Goal: Navigation & Orientation: Understand site structure

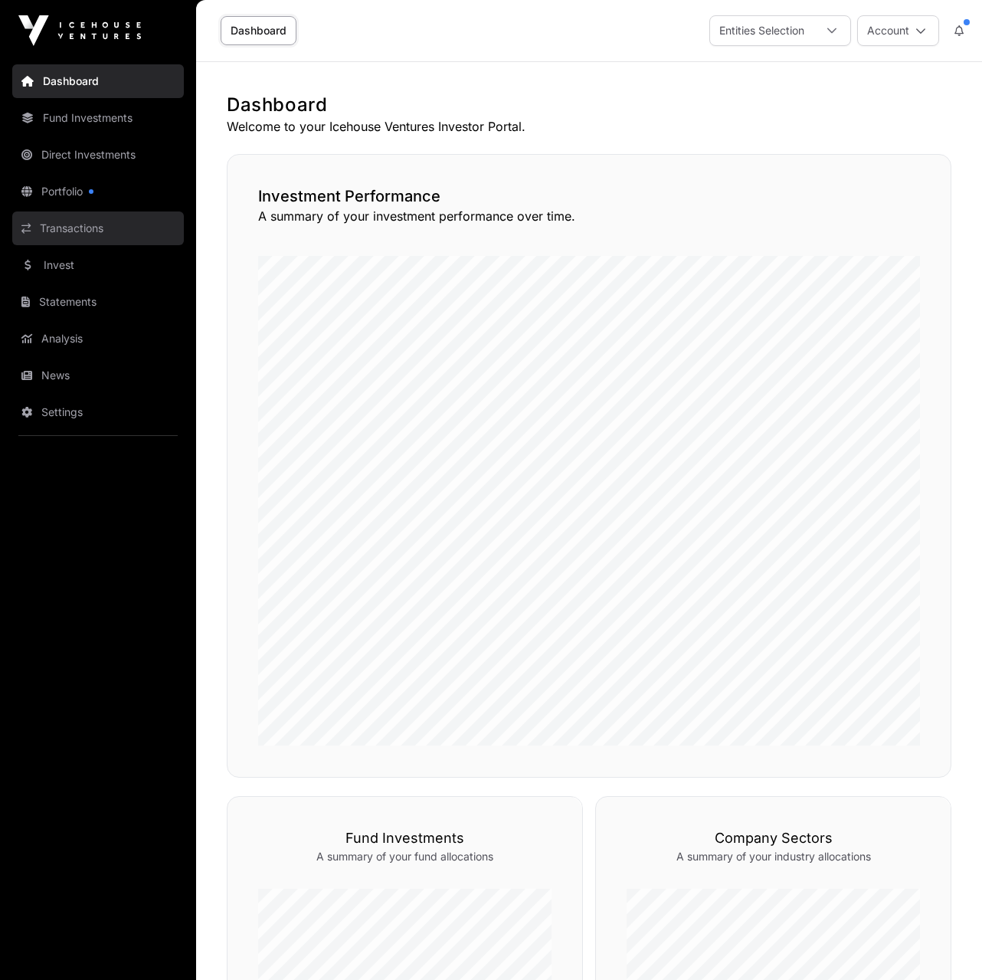
click at [56, 234] on link "Transactions" at bounding box center [98, 228] width 172 height 34
click at [74, 229] on link "Transactions" at bounding box center [98, 228] width 172 height 34
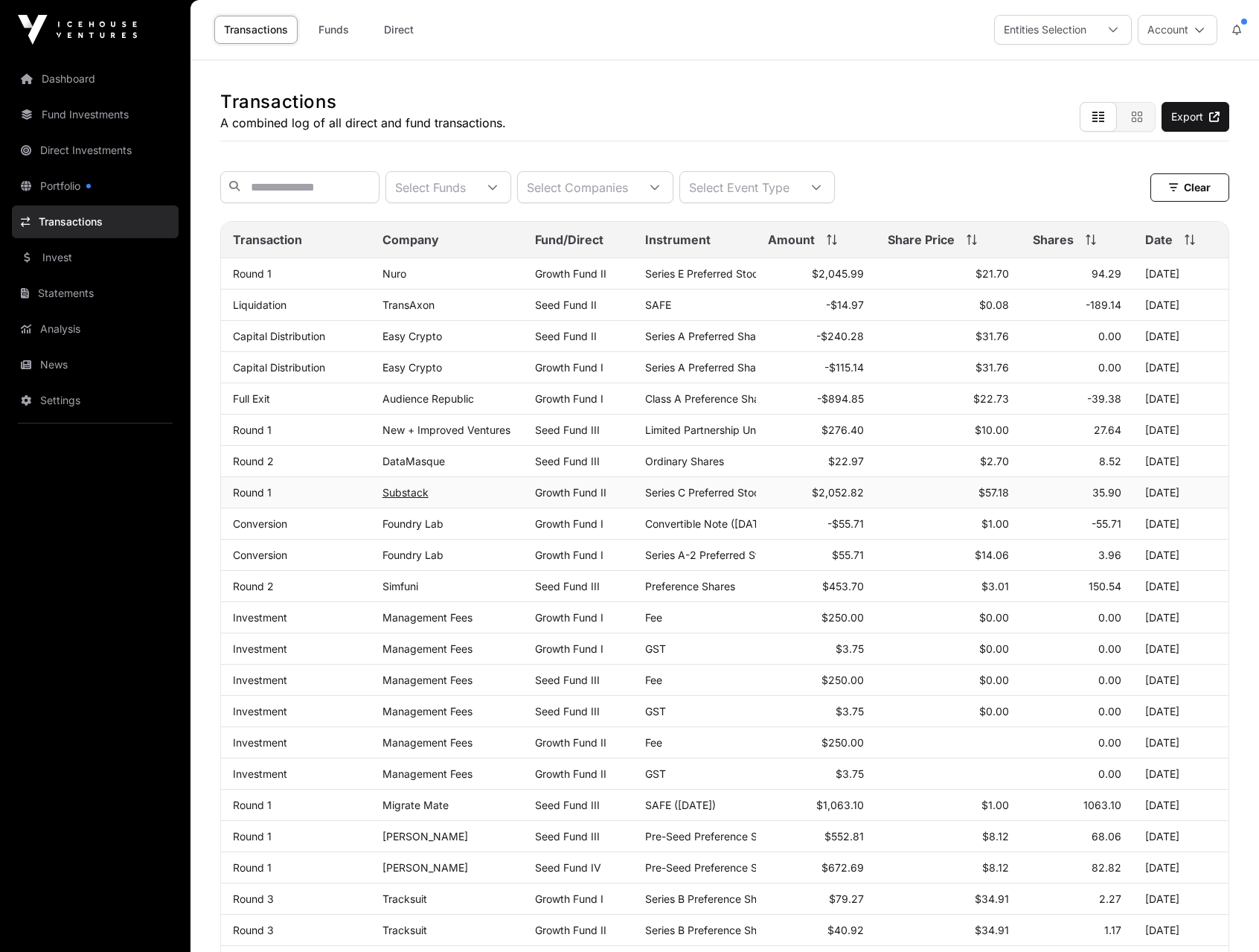
click at [410, 495] on link "Substack" at bounding box center [406, 492] width 47 height 13
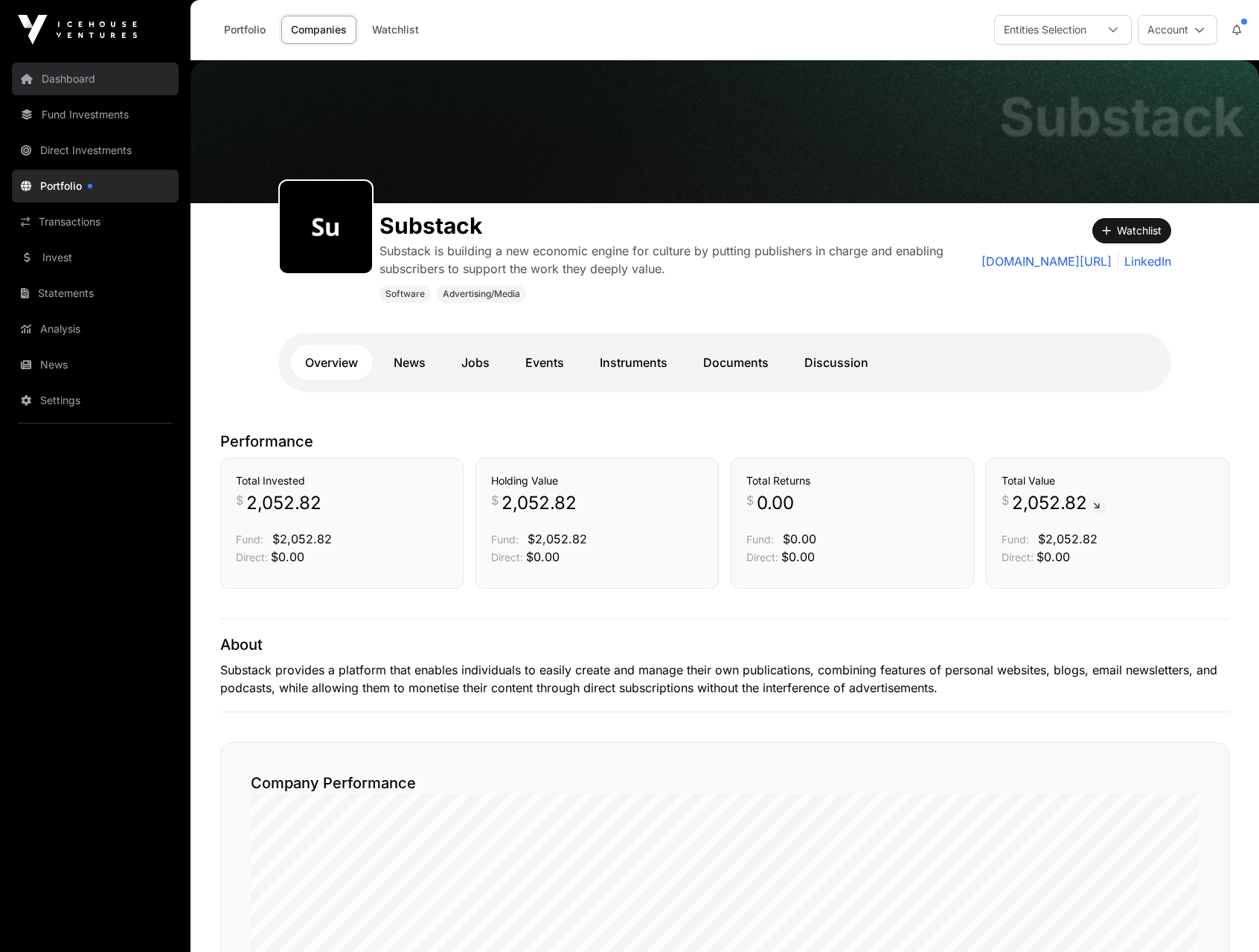
click at [69, 80] on link "Dashboard" at bounding box center [95, 79] width 167 height 33
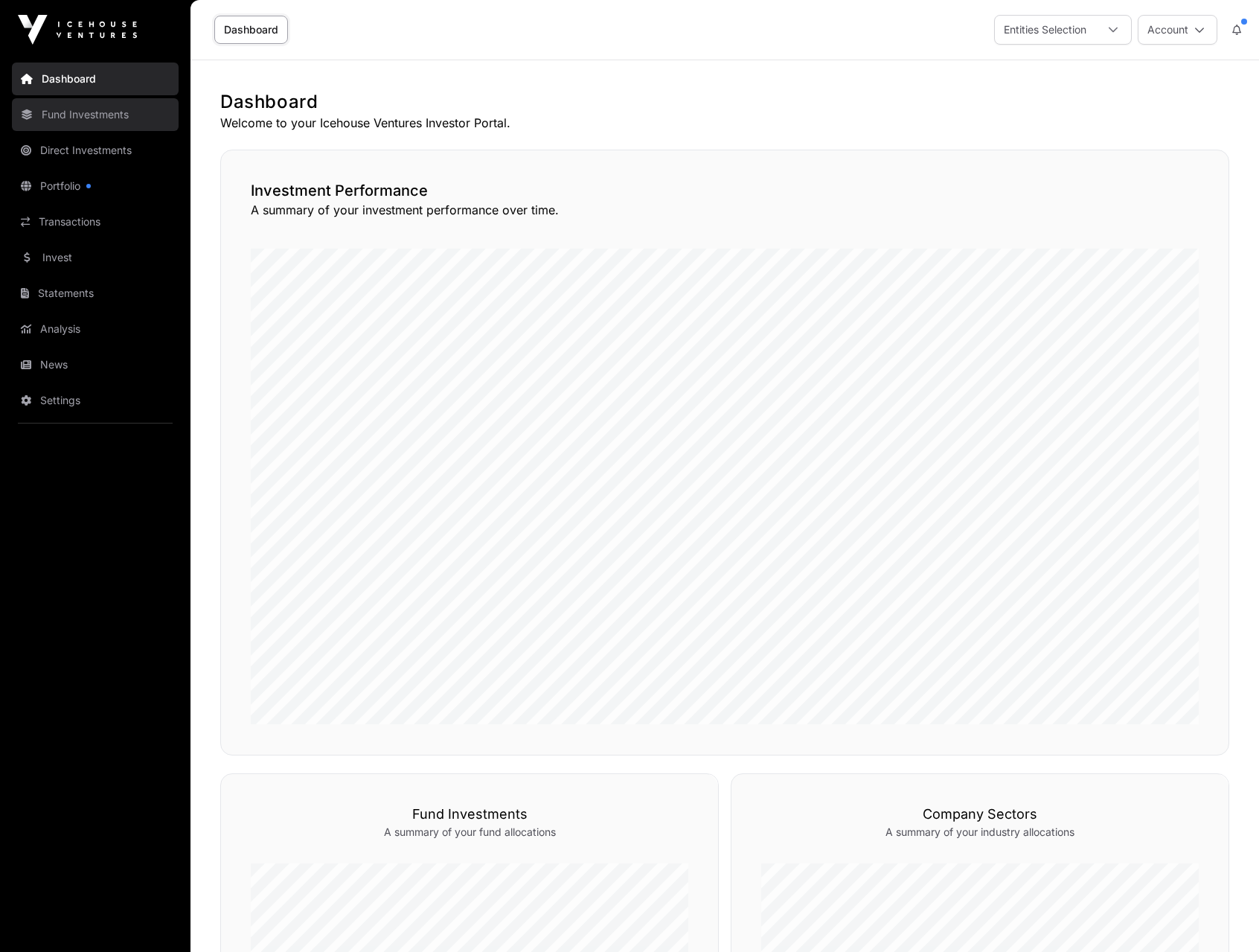
click at [57, 113] on link "Fund Investments" at bounding box center [95, 115] width 167 height 33
click at [86, 152] on link "Direct Investments" at bounding box center [95, 151] width 167 height 33
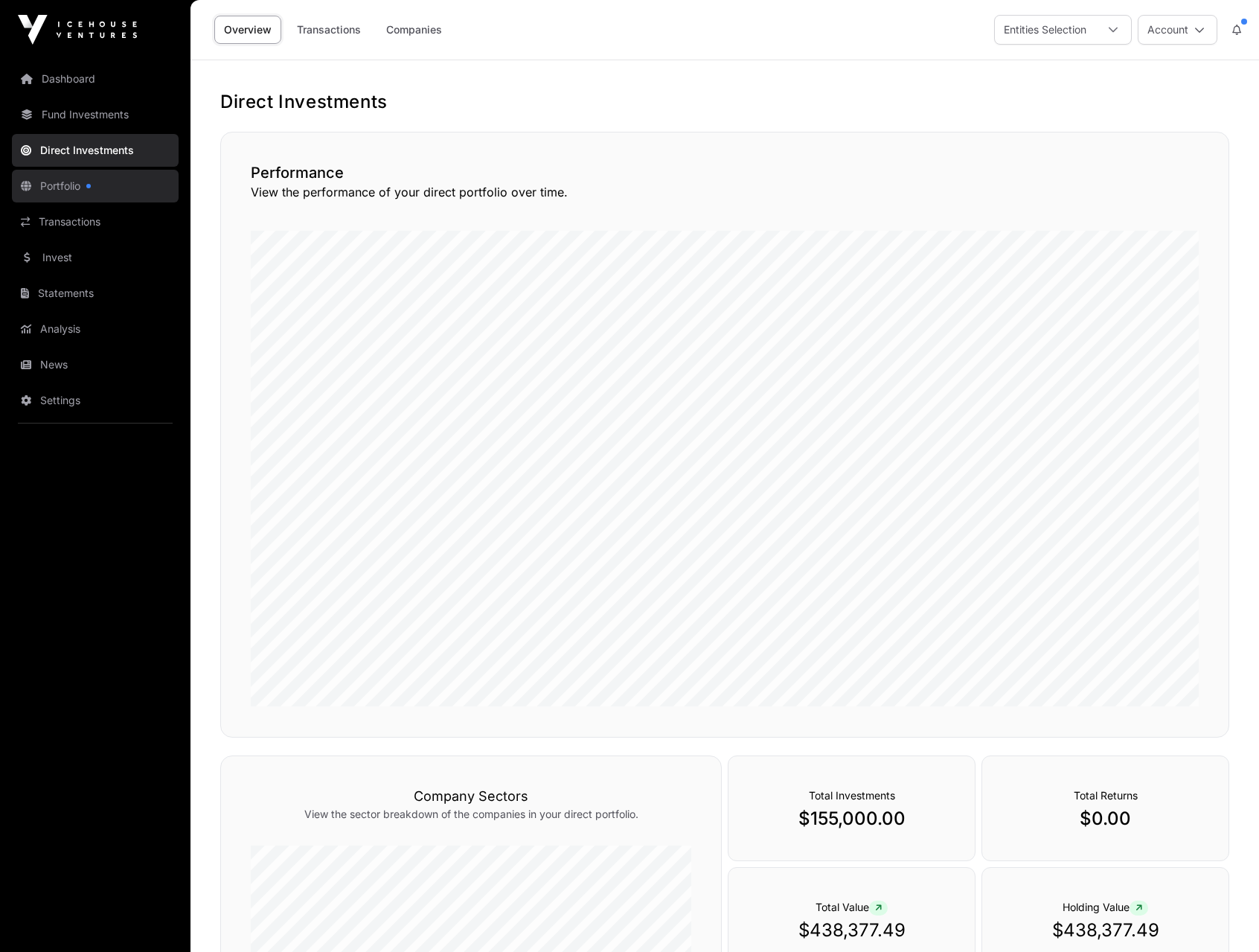
click at [60, 187] on link "Portfolio" at bounding box center [95, 187] width 167 height 33
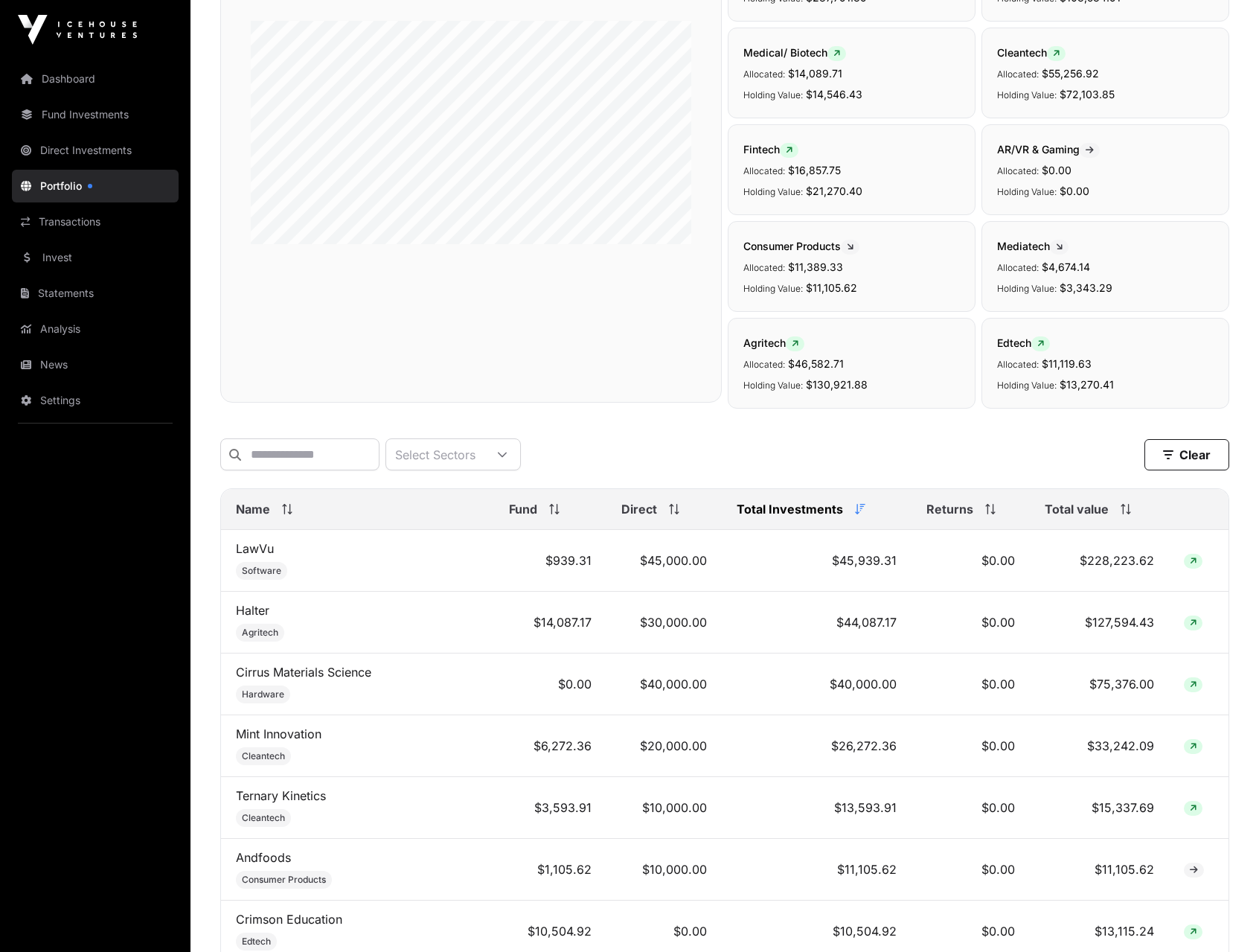
scroll to position [208, 0]
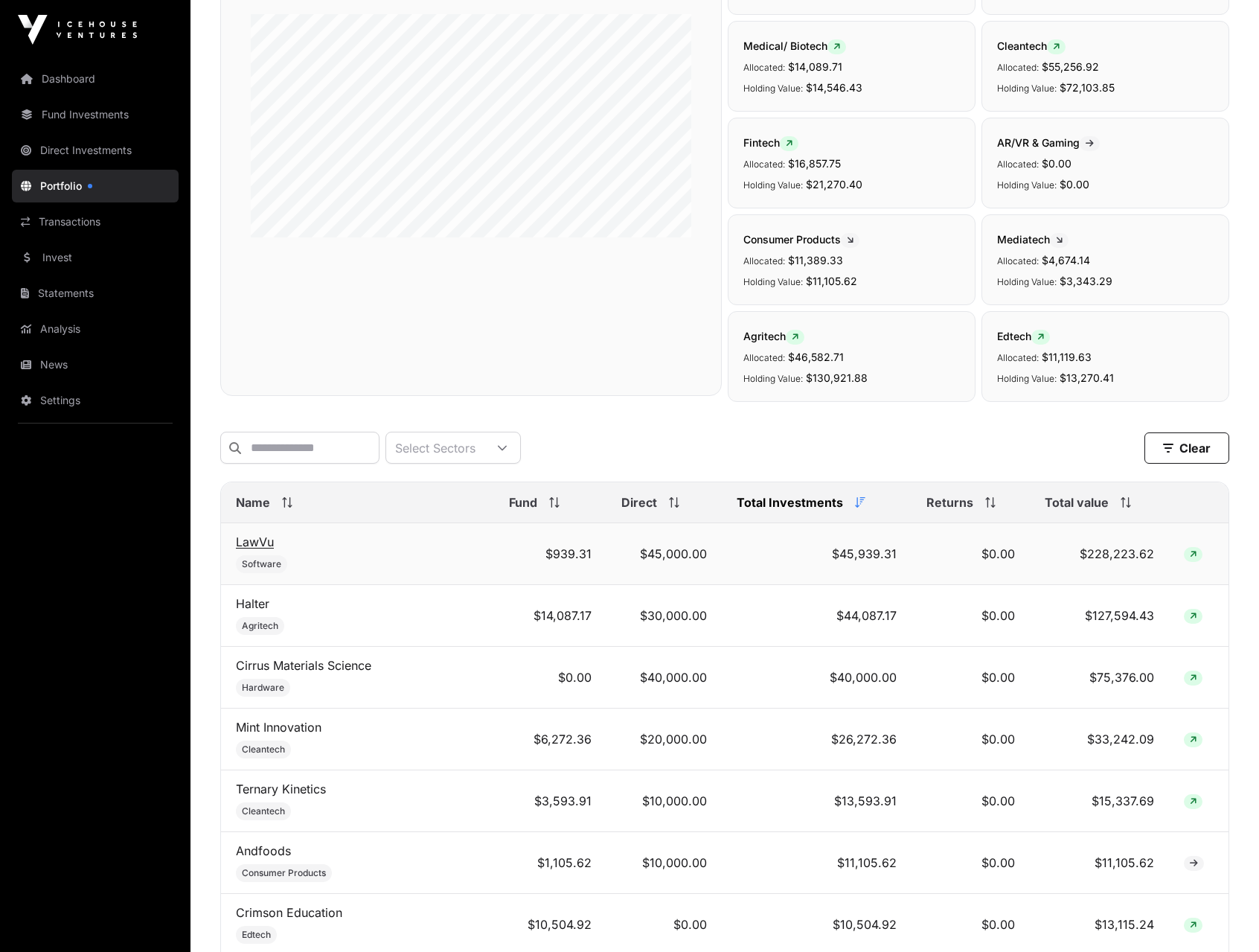
click at [259, 542] on link "LawVu" at bounding box center [255, 541] width 38 height 15
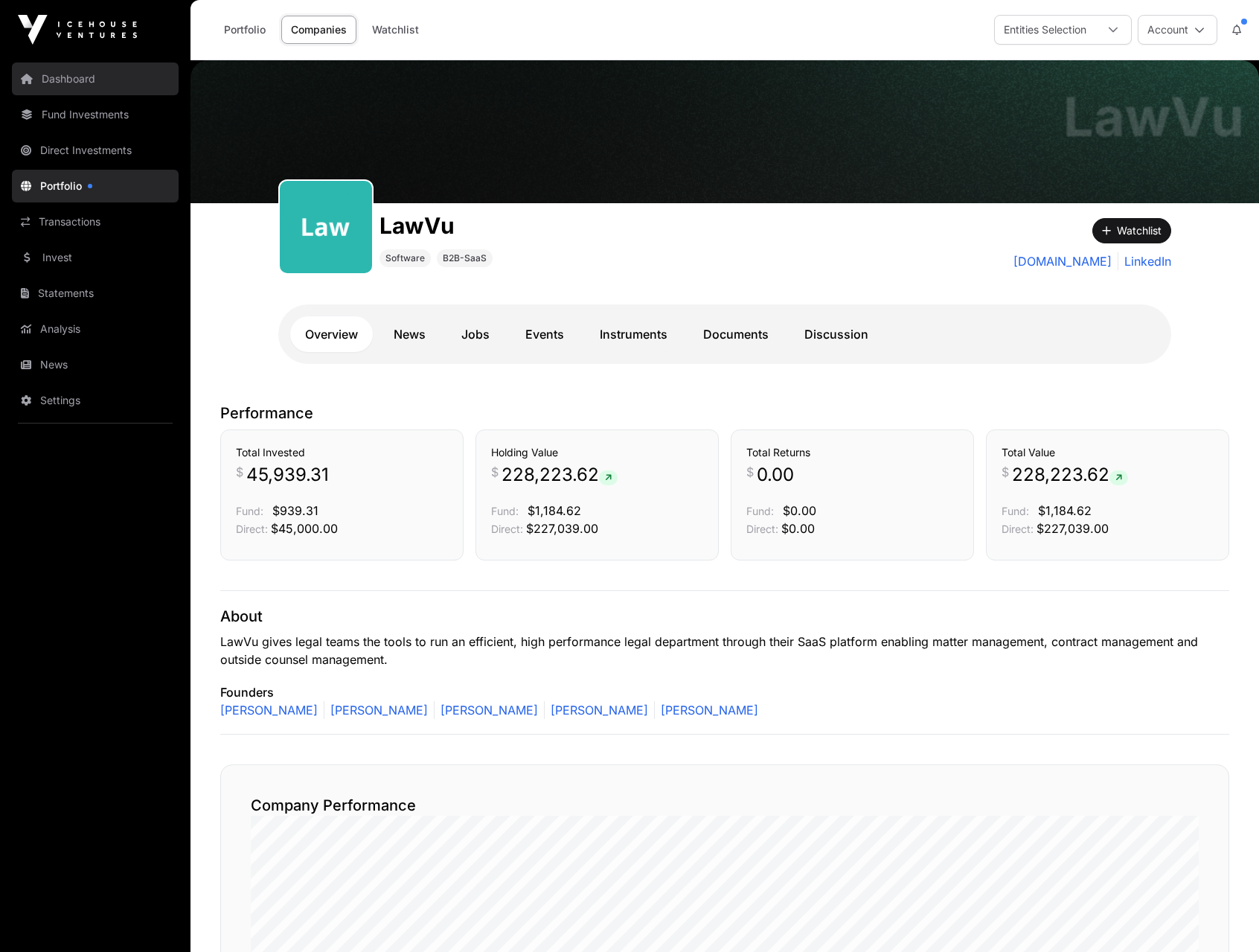
click at [77, 82] on link "Dashboard" at bounding box center [95, 79] width 167 height 33
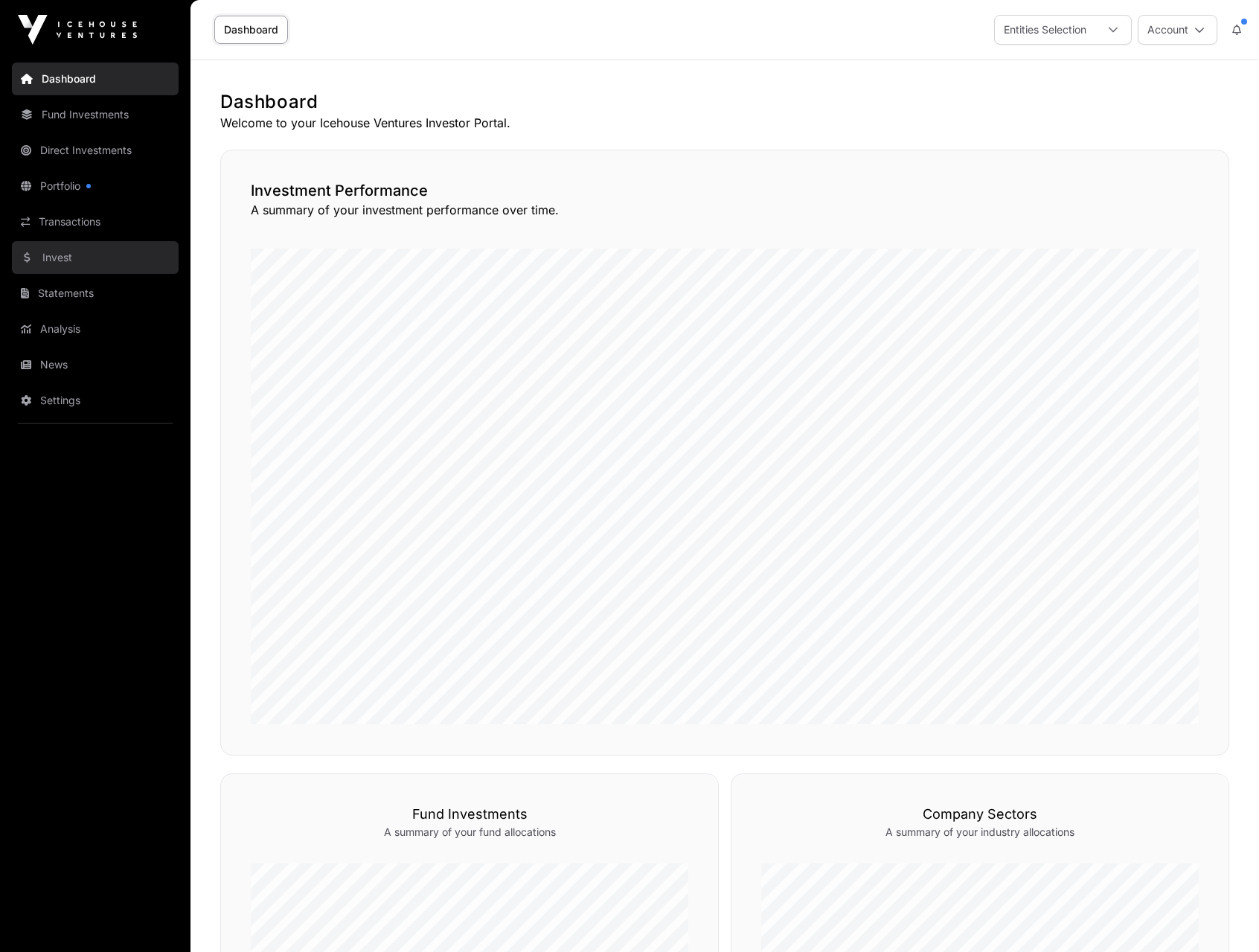
click at [68, 257] on link "Invest" at bounding box center [95, 257] width 167 height 33
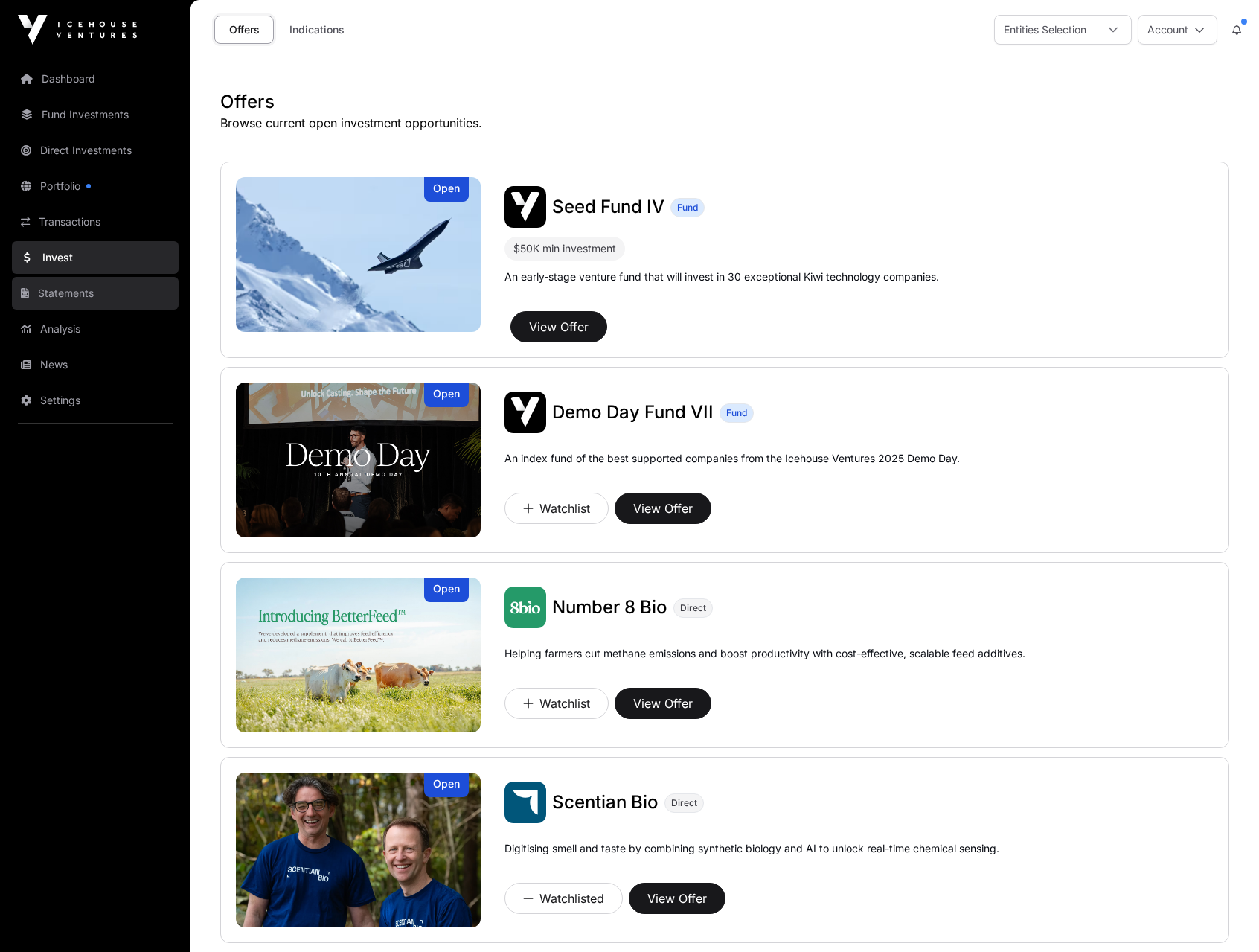
click at [62, 292] on link "Statements" at bounding box center [95, 293] width 167 height 33
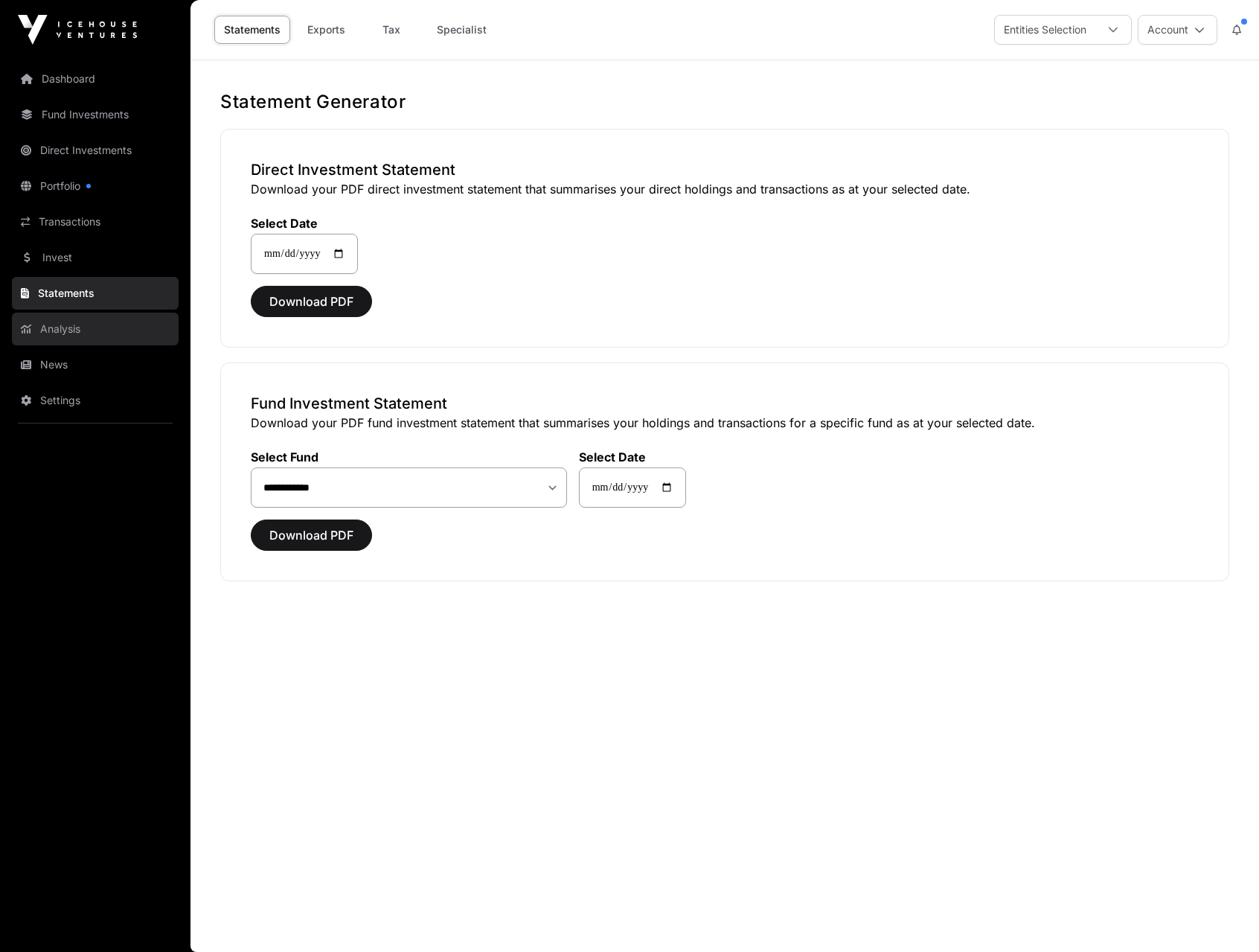
click at [62, 332] on link "Analysis" at bounding box center [95, 329] width 167 height 33
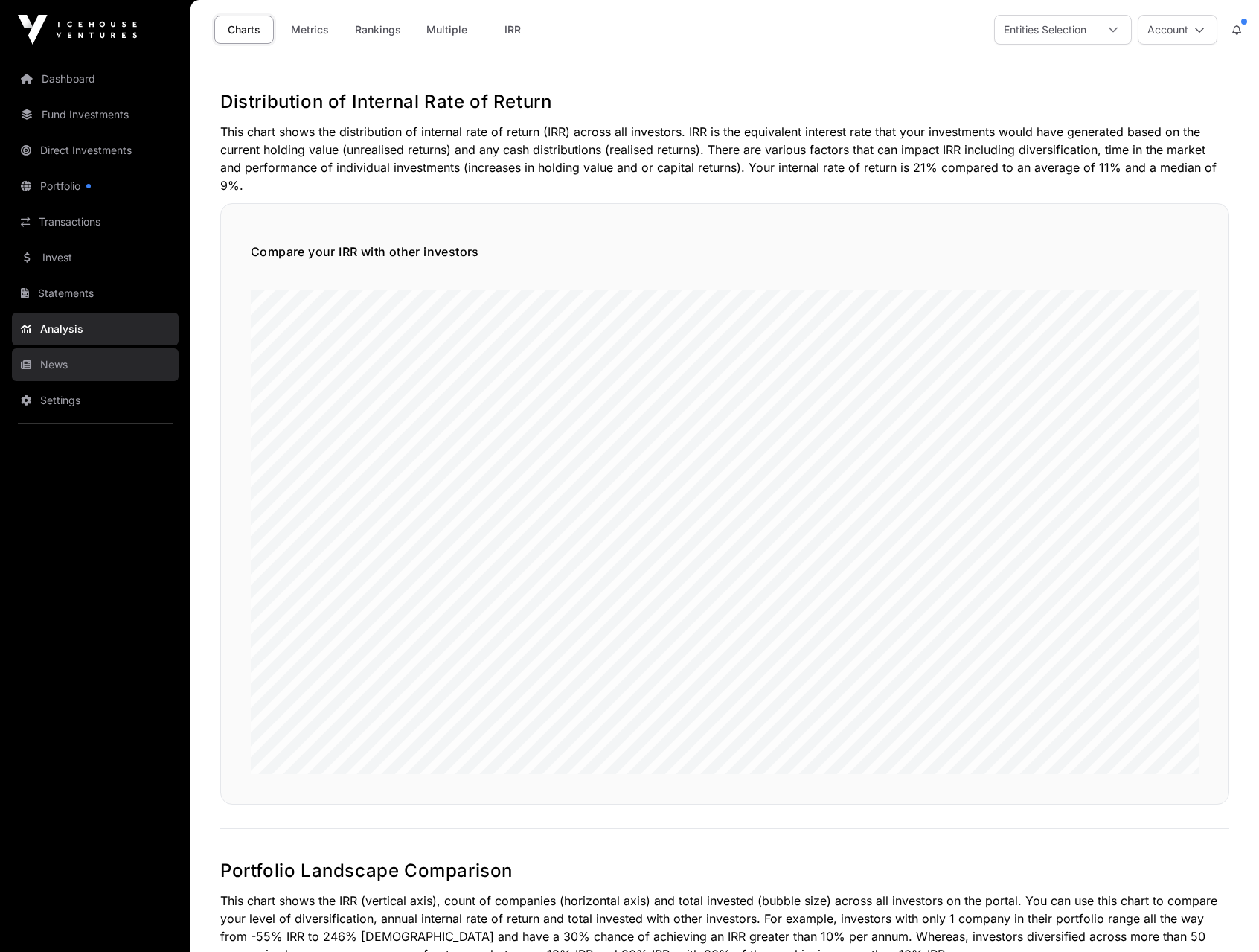
click at [50, 371] on link "News" at bounding box center [95, 365] width 167 height 33
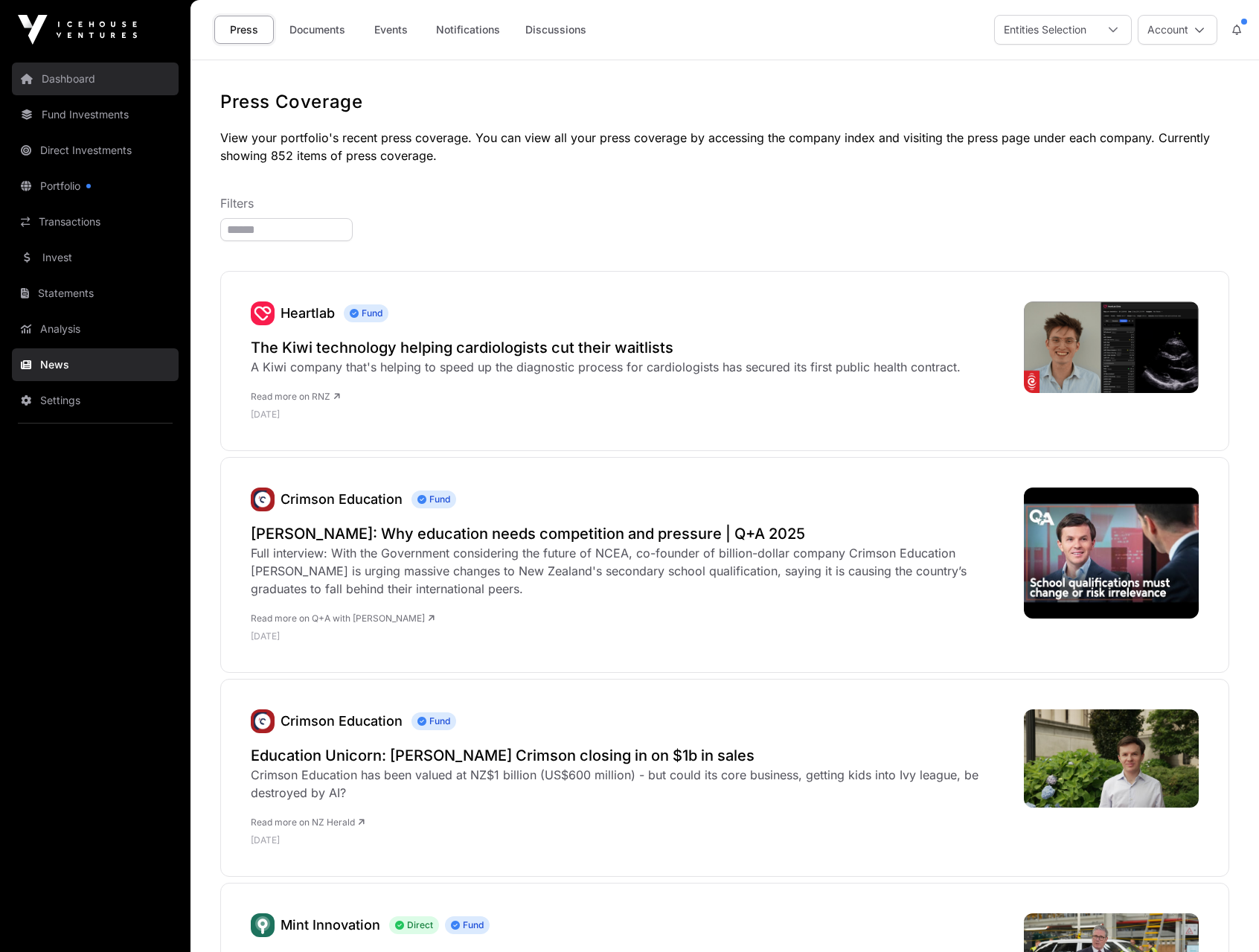
click at [80, 80] on link "Dashboard" at bounding box center [95, 79] width 167 height 33
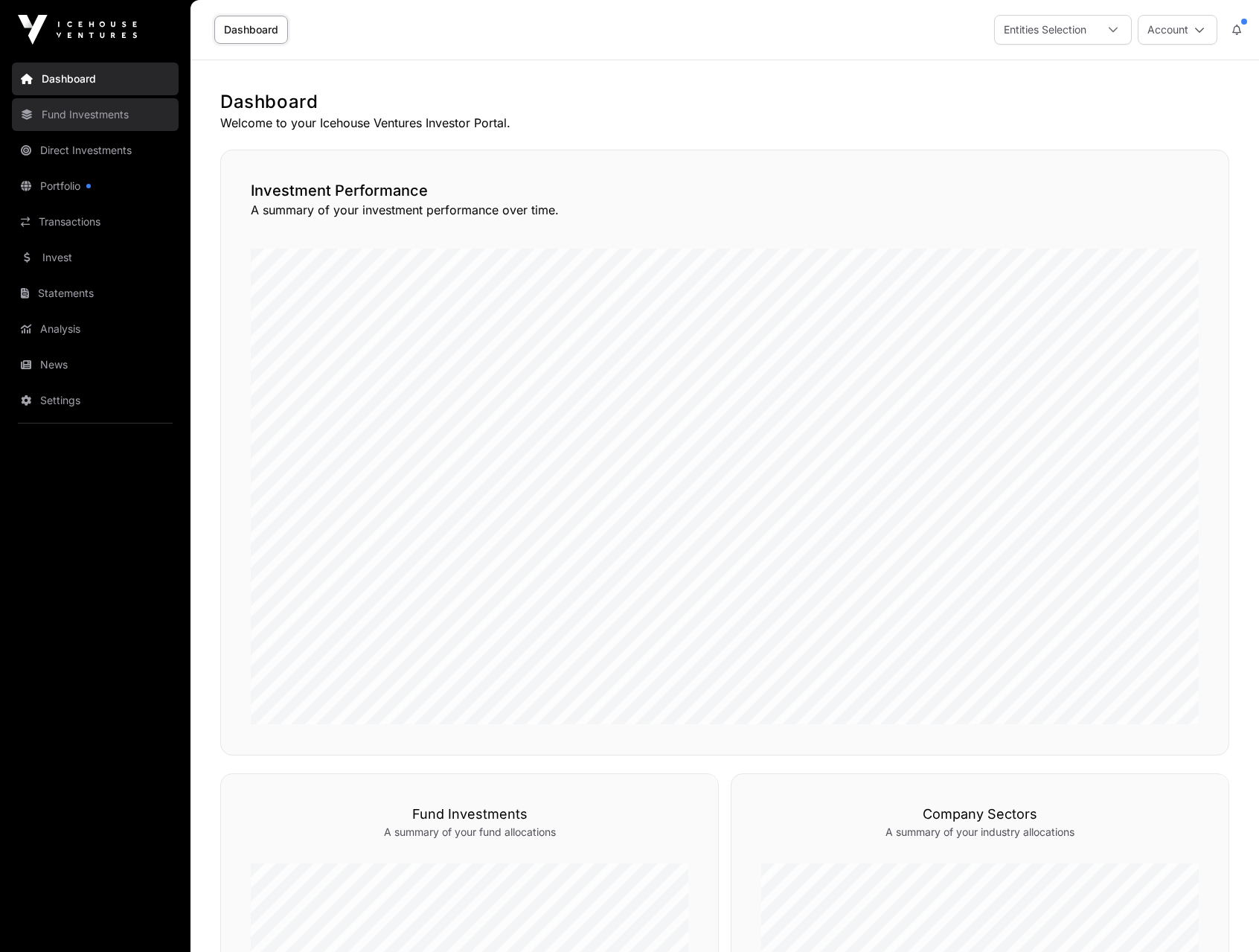
click at [92, 120] on link "Fund Investments" at bounding box center [95, 115] width 167 height 33
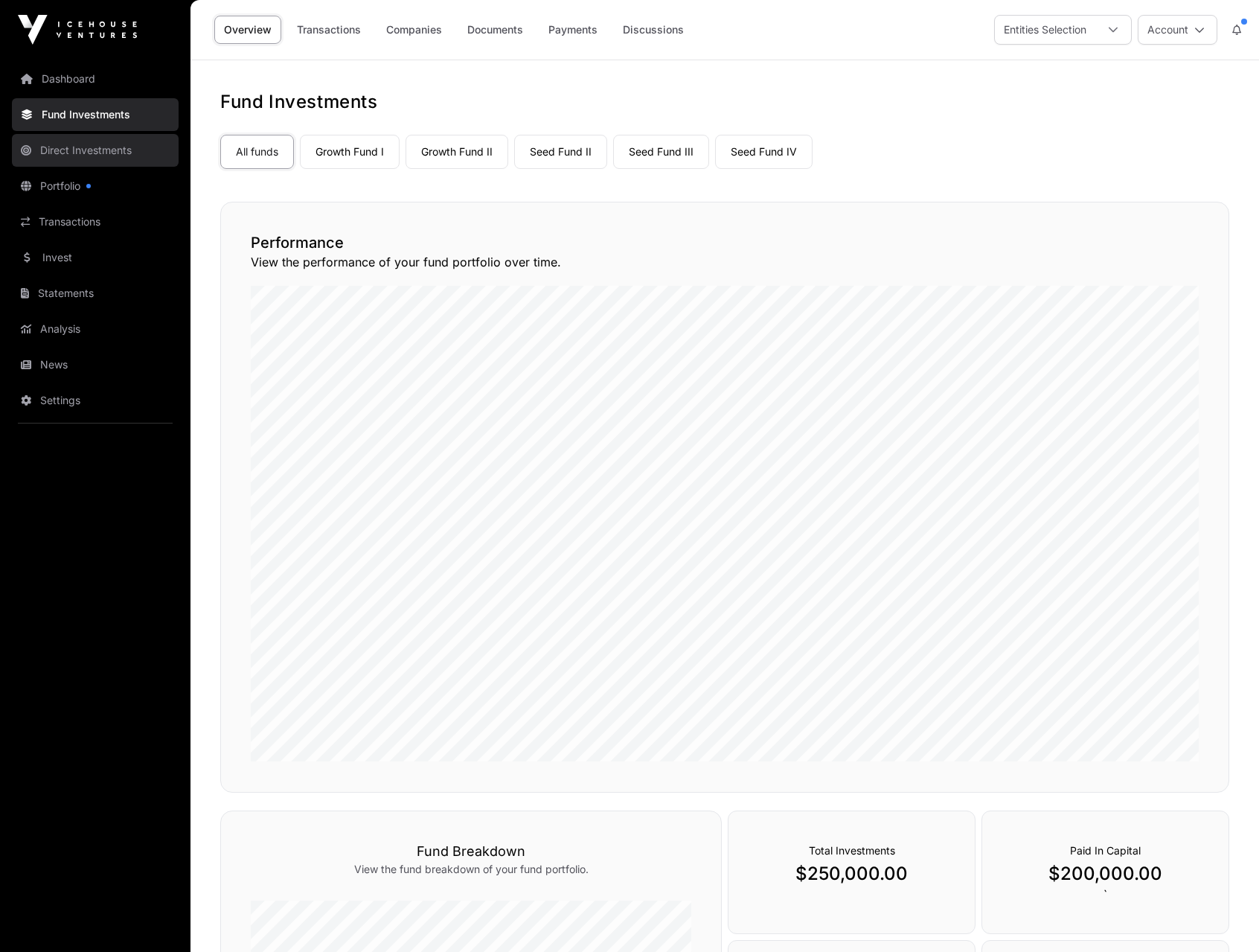
click at [88, 149] on link "Direct Investments" at bounding box center [95, 151] width 167 height 33
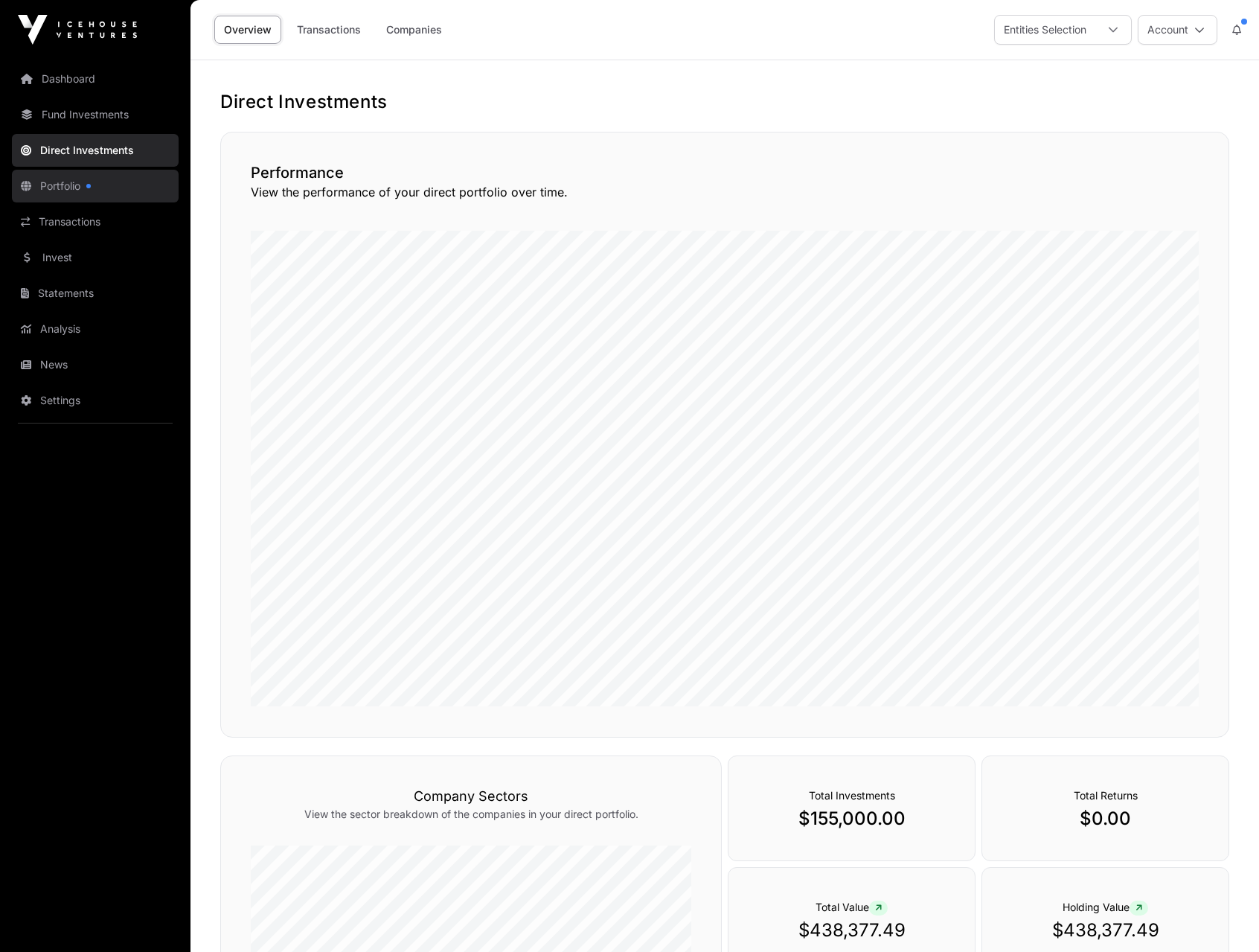
click at [52, 189] on link "Portfolio" at bounding box center [95, 187] width 167 height 33
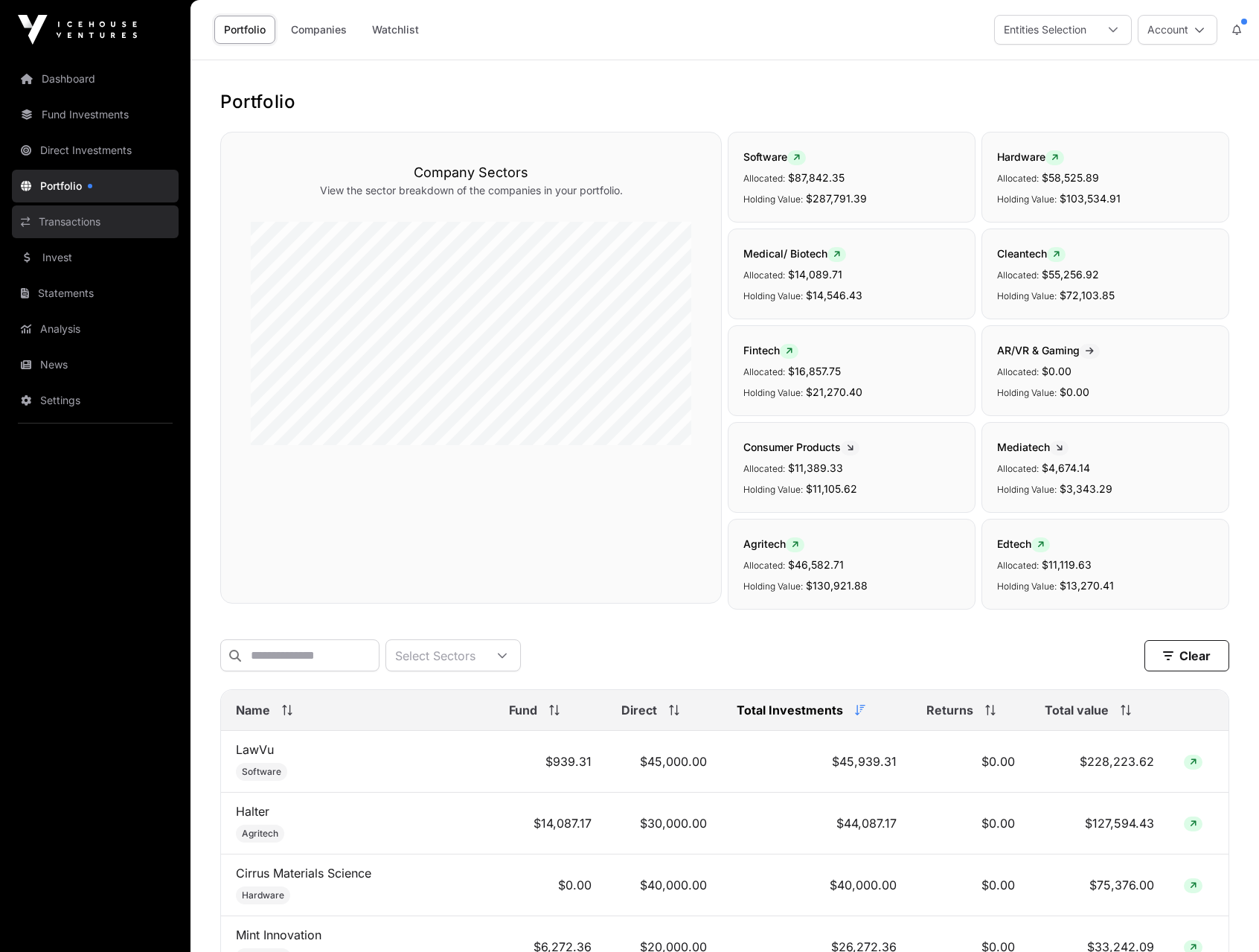
click at [71, 225] on link "Transactions" at bounding box center [95, 221] width 167 height 33
click at [66, 224] on link "Transactions" at bounding box center [95, 221] width 167 height 33
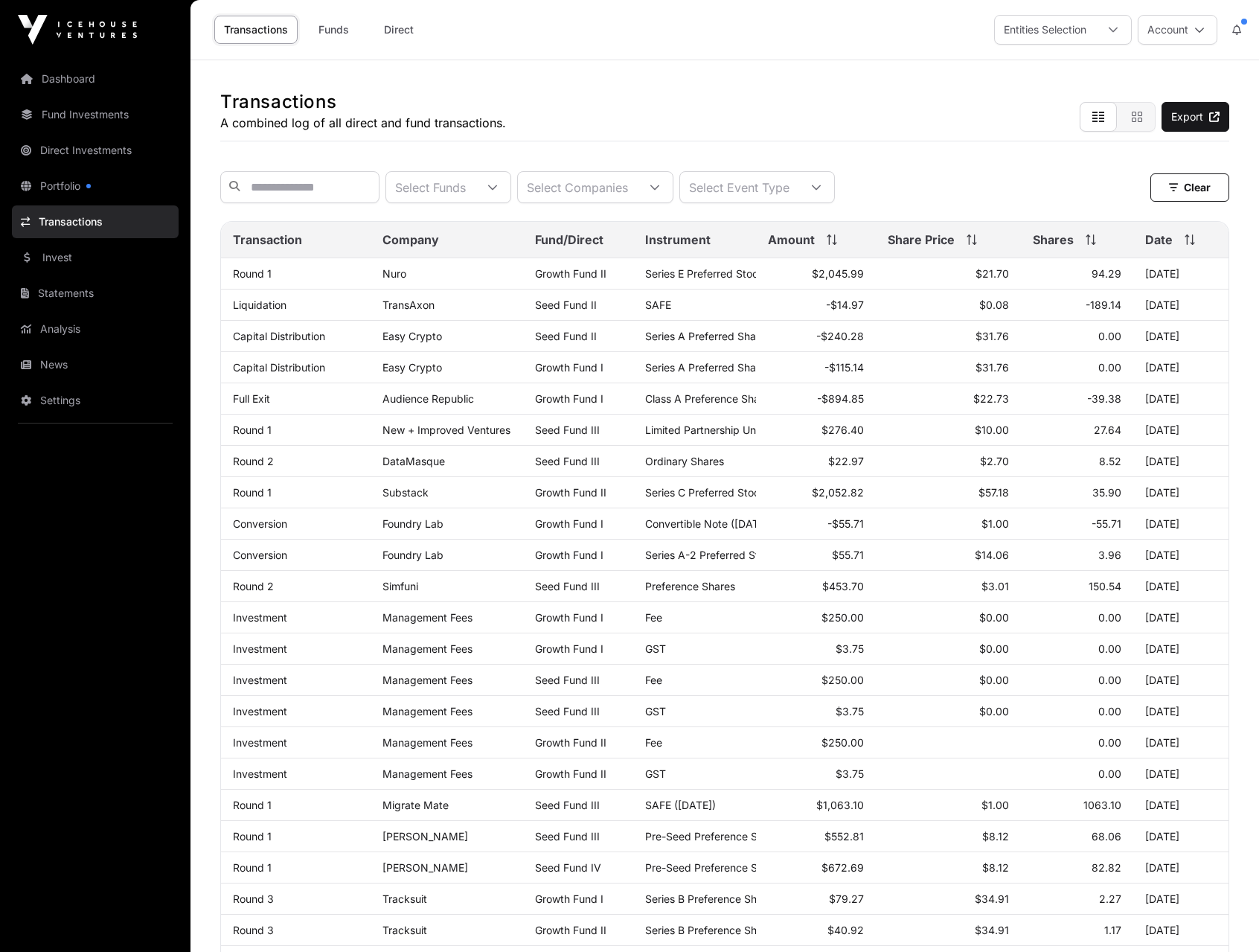
click at [668, 111] on div "Transactions A combined log of all direct and fund transactions. Export" at bounding box center [725, 101] width 1009 height 82
click at [27, 68] on link "Dashboard" at bounding box center [95, 79] width 167 height 33
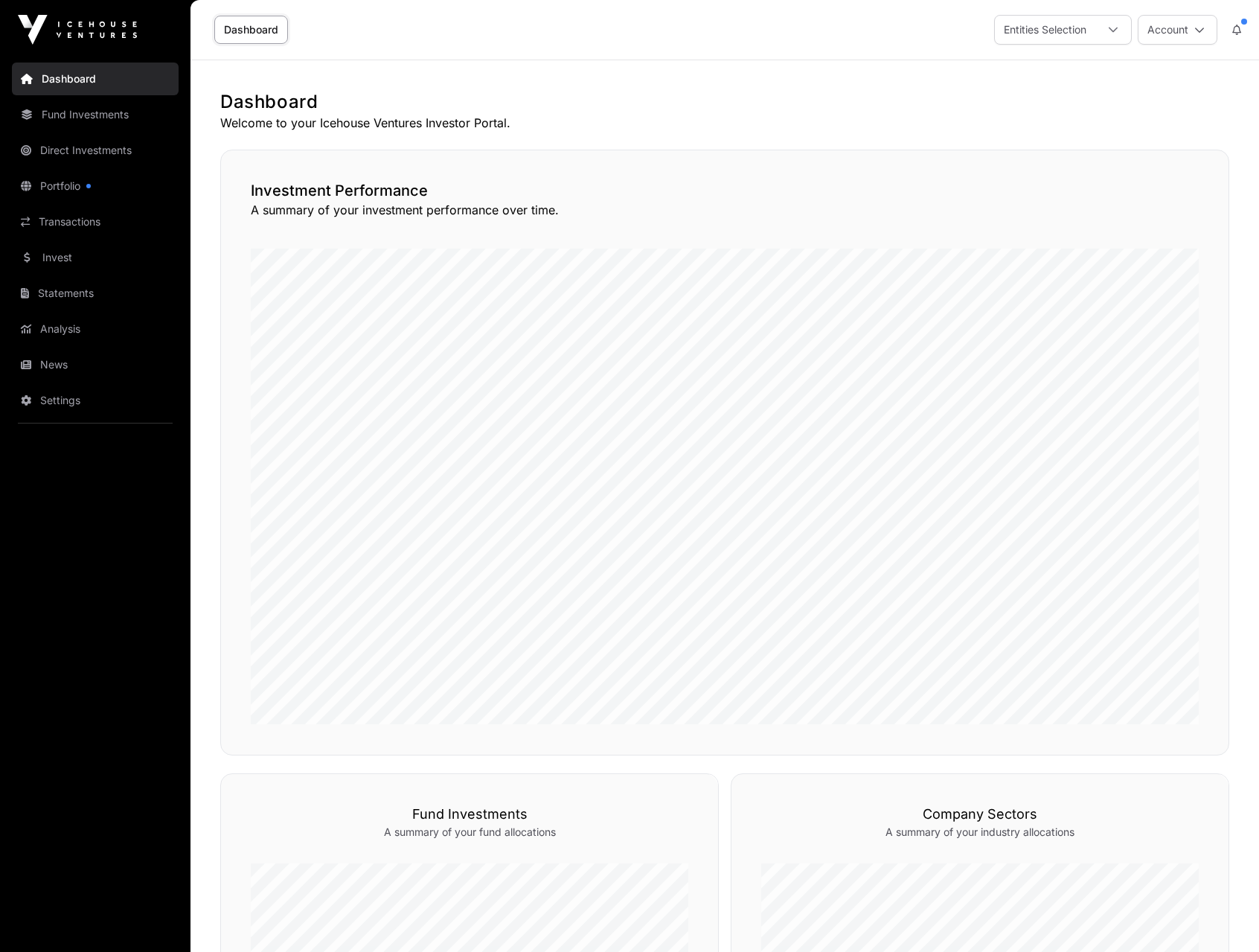
drag, startPoint x: 589, startPoint y: 51, endPoint x: 582, endPoint y: 46, distance: 8.6
click at [589, 51] on div "Dashboard Entities Selection Account" at bounding box center [725, 29] width 1051 height 59
